Goal: Navigation & Orientation: Find specific page/section

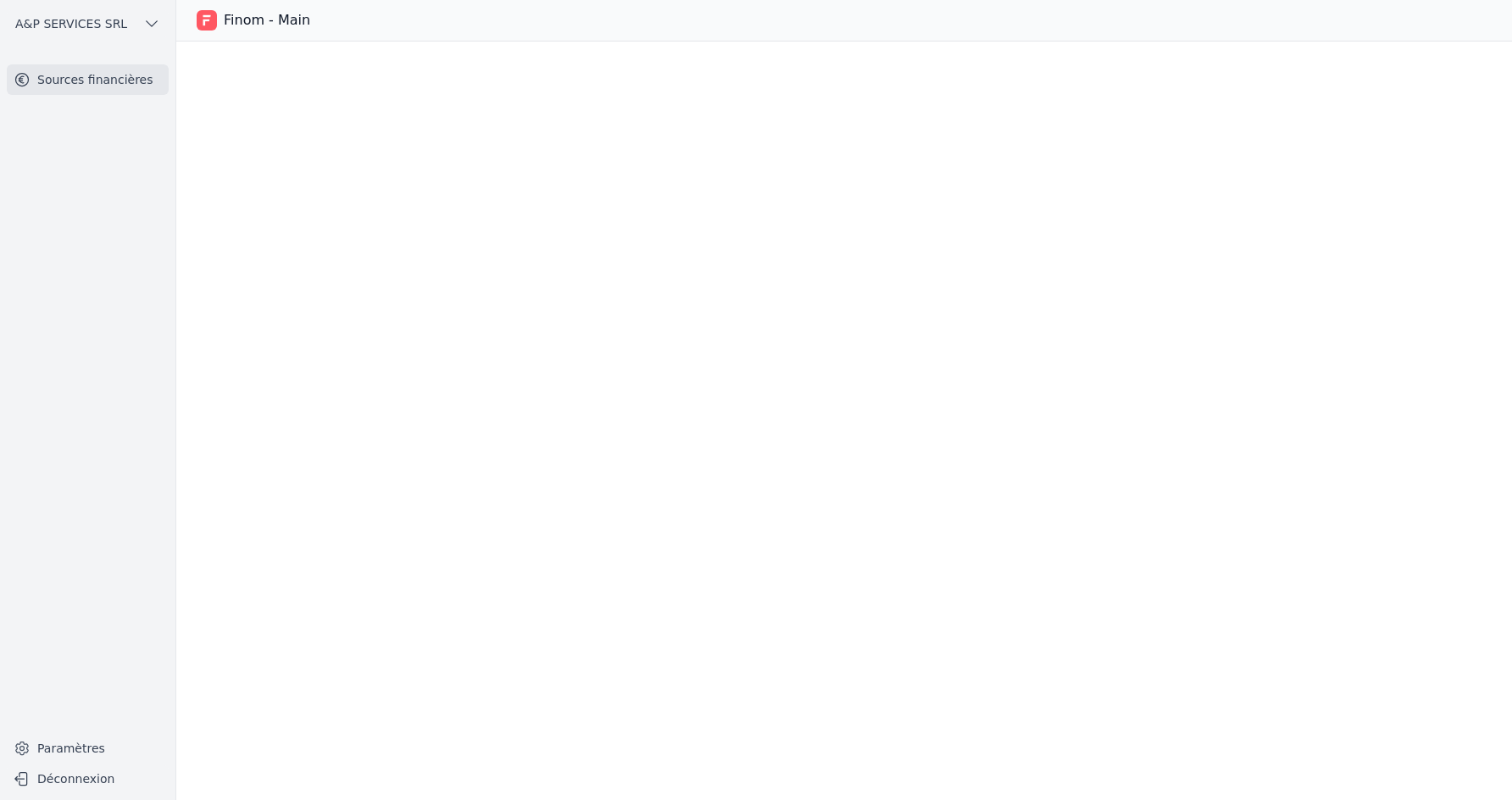
scroll to position [2889, 0]
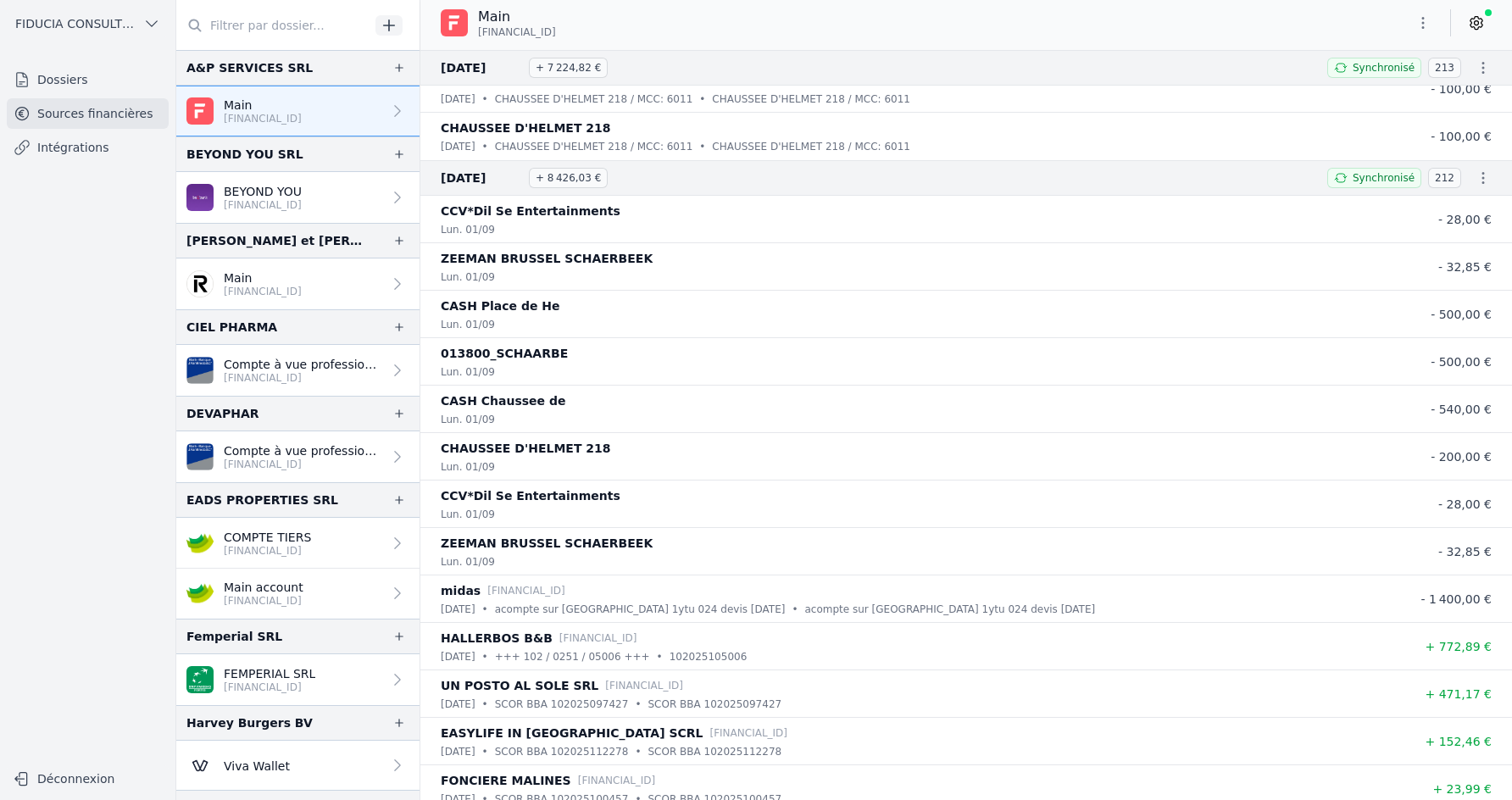
scroll to position [1012, 0]
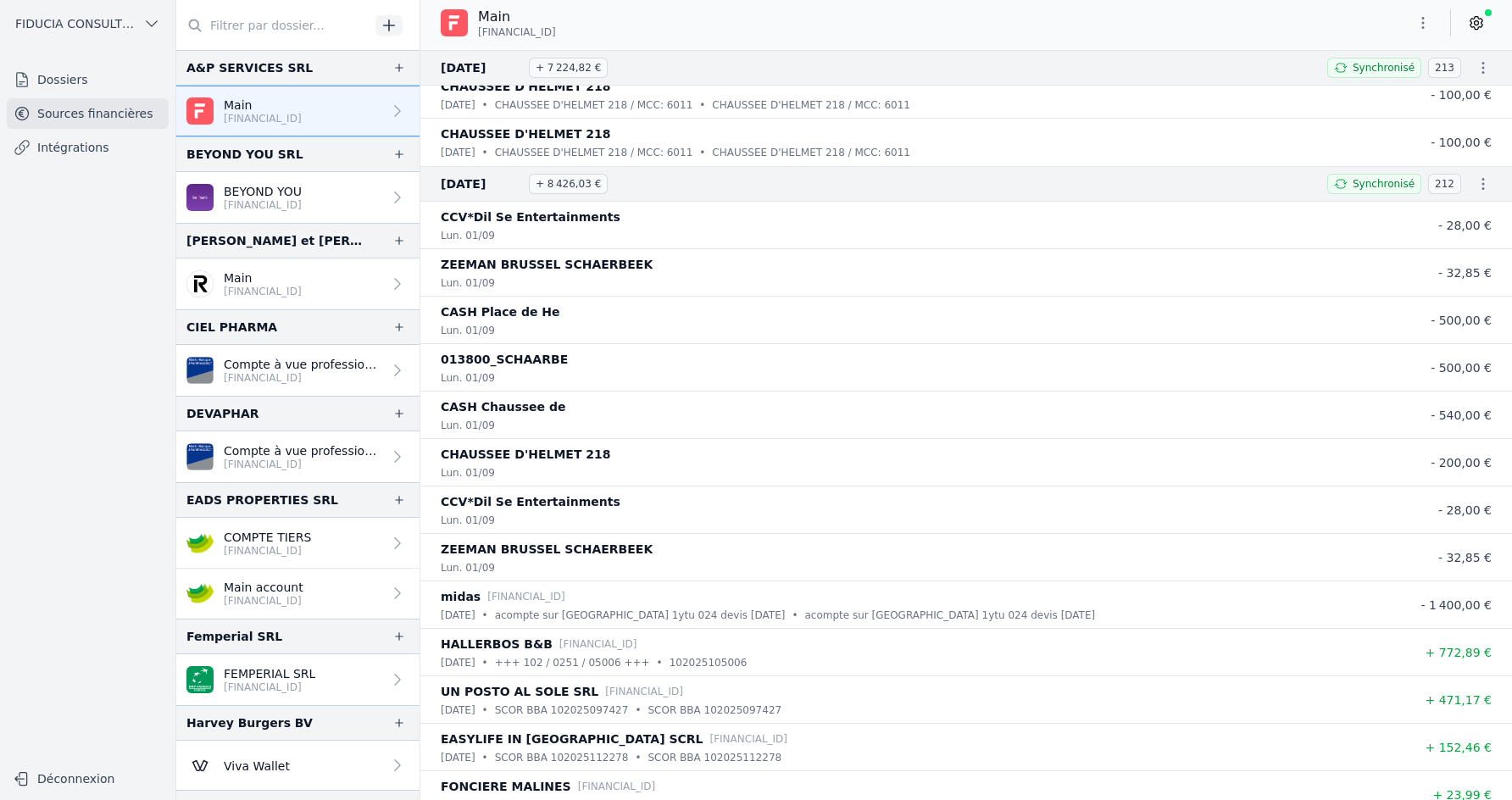
click at [285, 69] on div "A&P SERVICES SRL" at bounding box center [249, 68] width 127 height 21
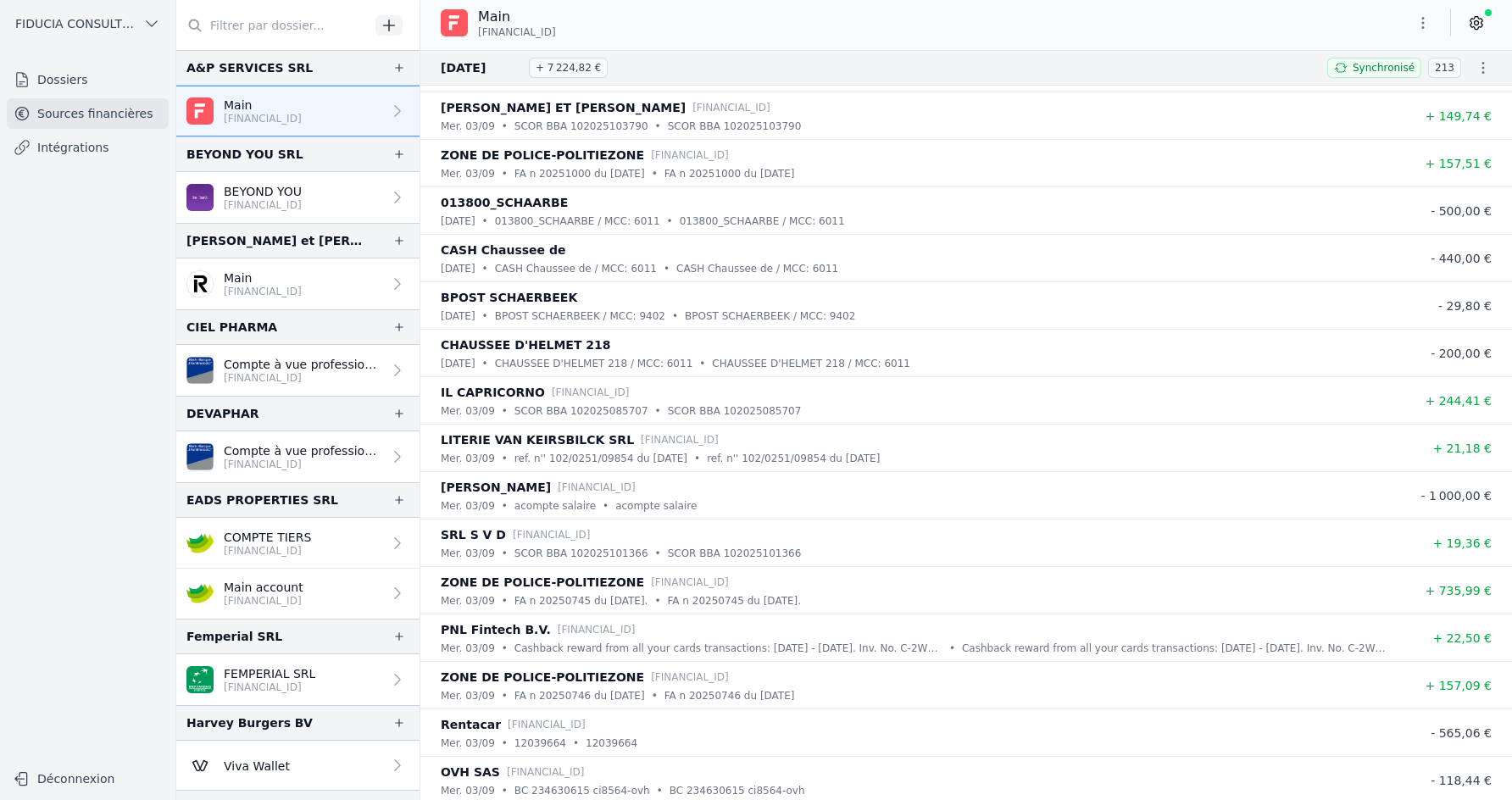
scroll to position [0, 0]
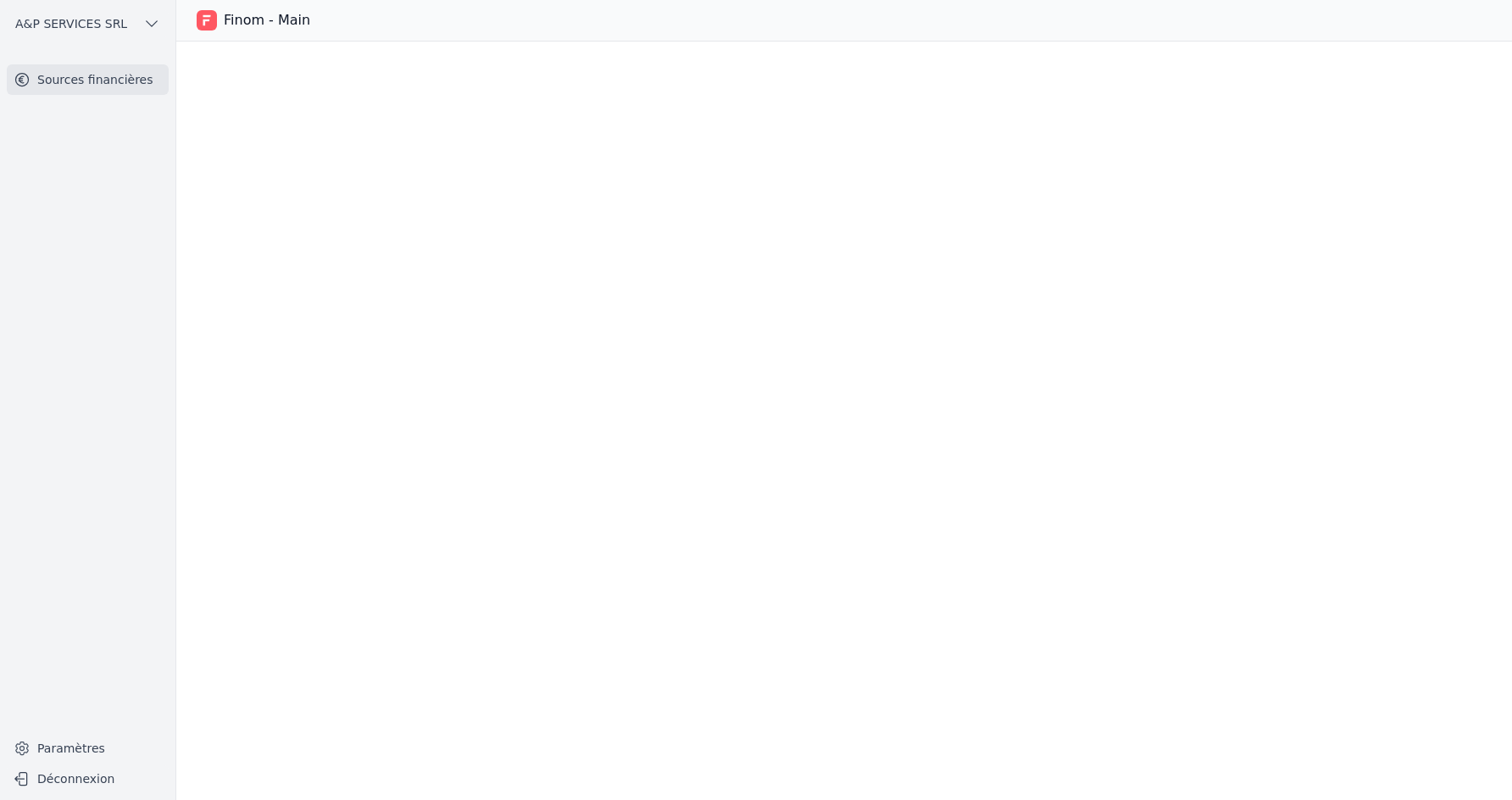
scroll to position [2889, 0]
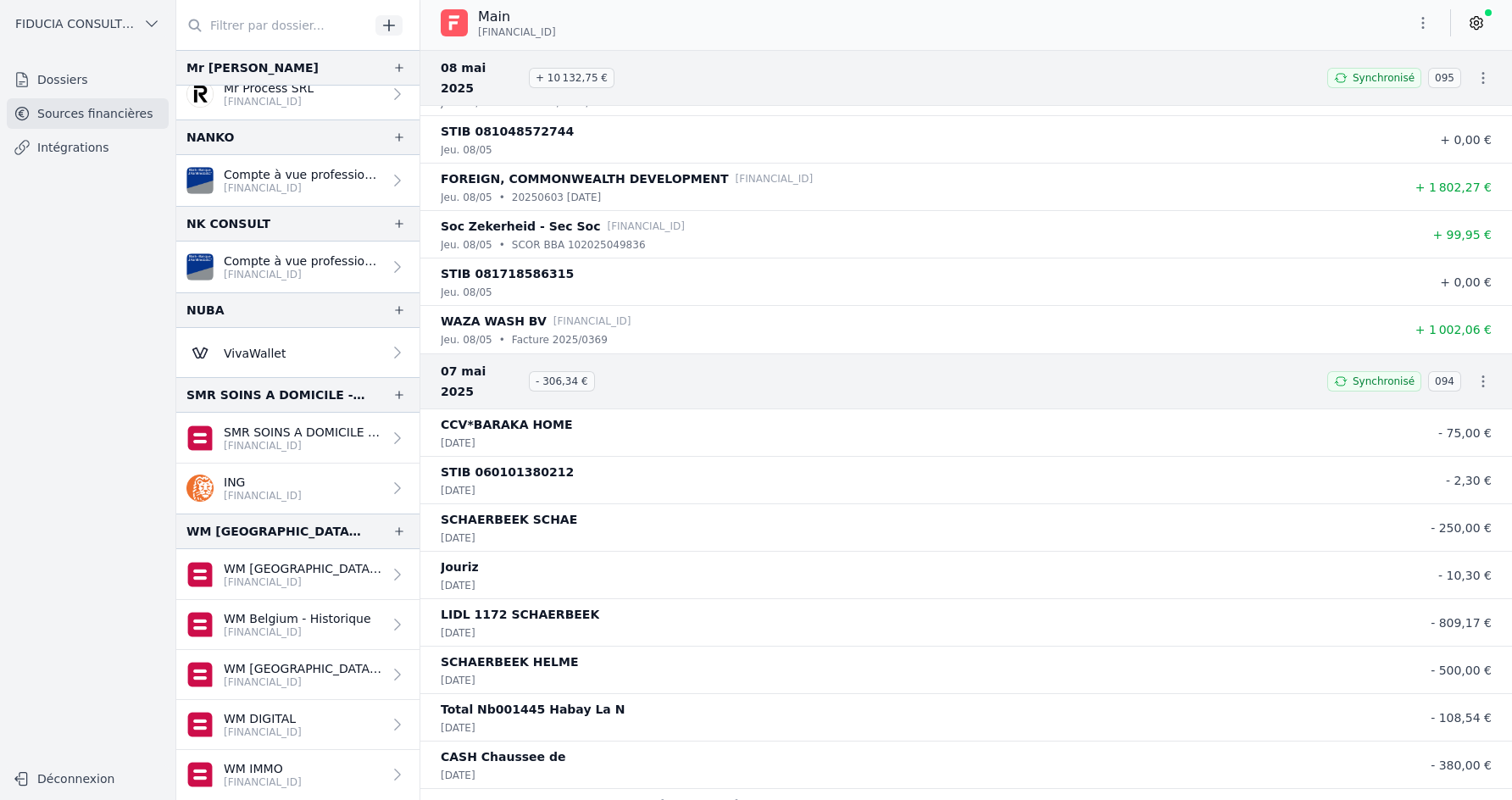
scroll to position [74384, 0]
